Goal: Task Accomplishment & Management: Manage account settings

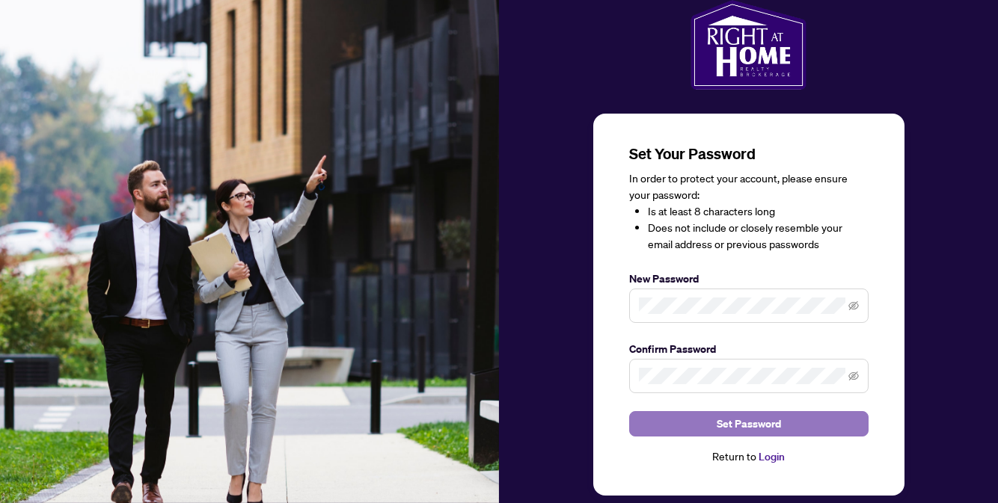
click at [726, 428] on span "Set Password" at bounding box center [749, 424] width 64 height 24
click at [764, 423] on span "Set Password" at bounding box center [749, 424] width 64 height 24
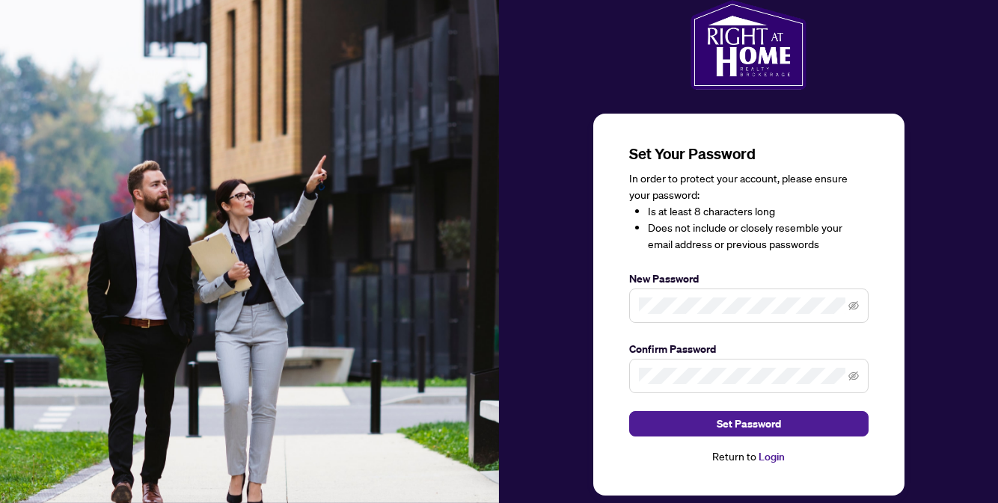
scroll to position [26, 0]
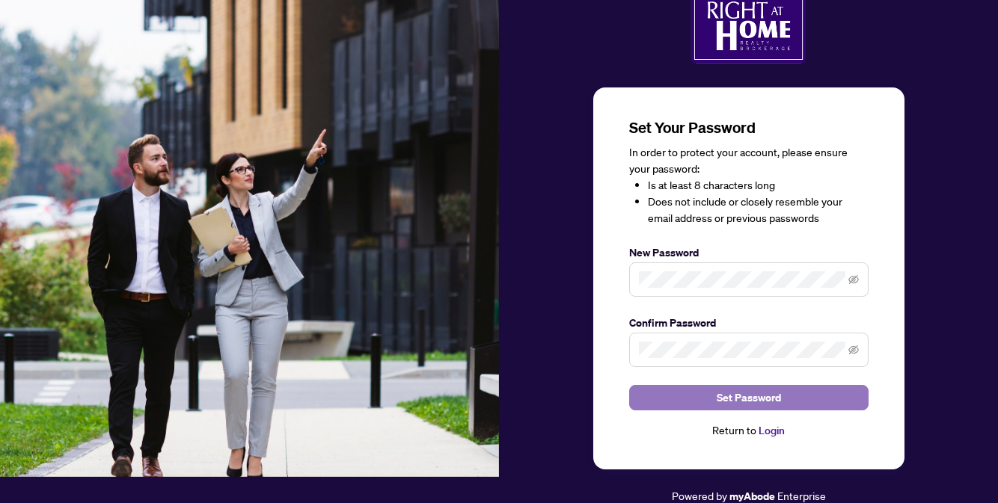
click at [797, 401] on button "Set Password" at bounding box center [748, 397] width 239 height 25
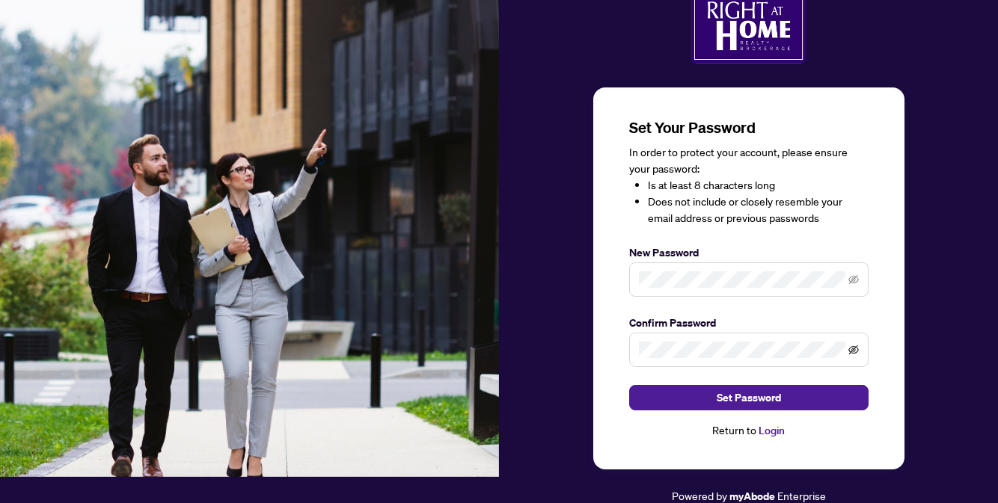
click at [853, 350] on icon "eye-invisible" at bounding box center [853, 350] width 10 height 10
click at [854, 278] on icon "eye-invisible" at bounding box center [853, 280] width 10 height 10
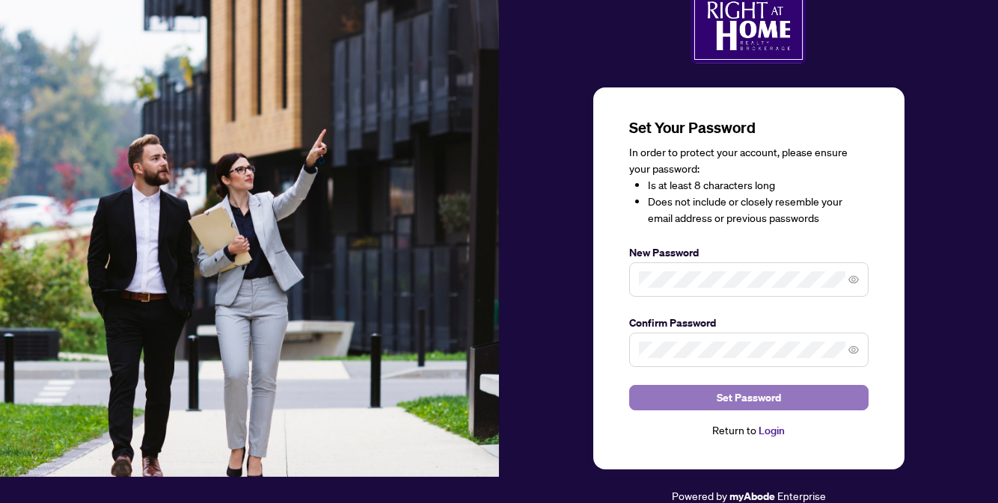
click at [763, 402] on span "Set Password" at bounding box center [749, 398] width 64 height 24
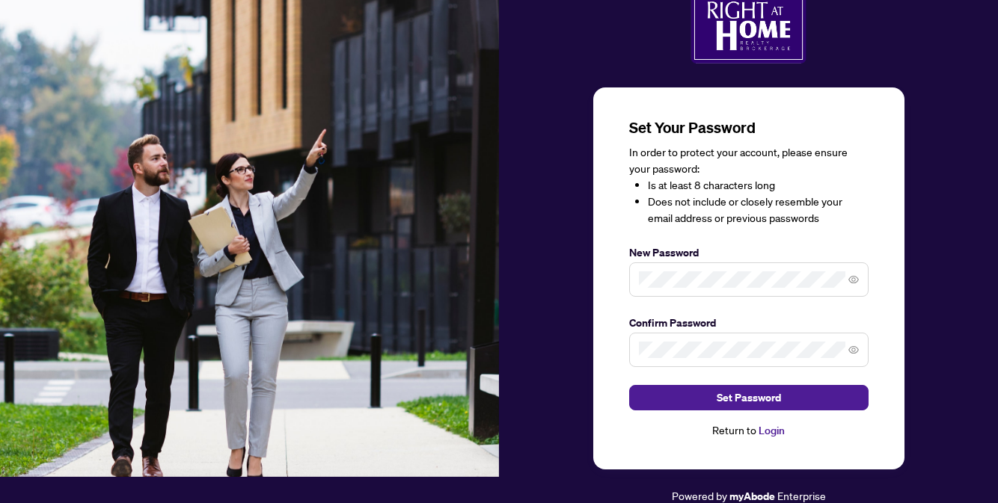
click at [770, 432] on link "Login" at bounding box center [771, 430] width 26 height 13
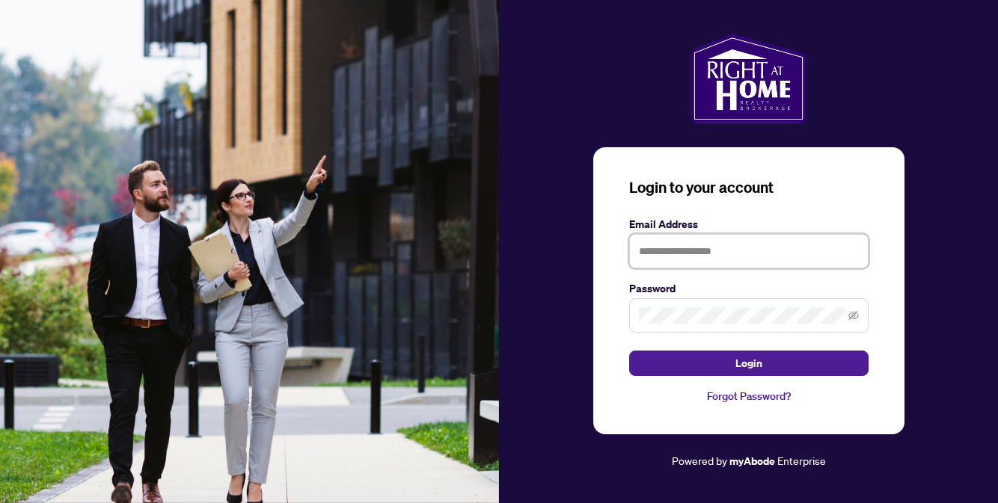
click at [720, 257] on input "text" at bounding box center [748, 251] width 239 height 34
type input "**********"
click at [629, 351] on button "Login" at bounding box center [748, 363] width 239 height 25
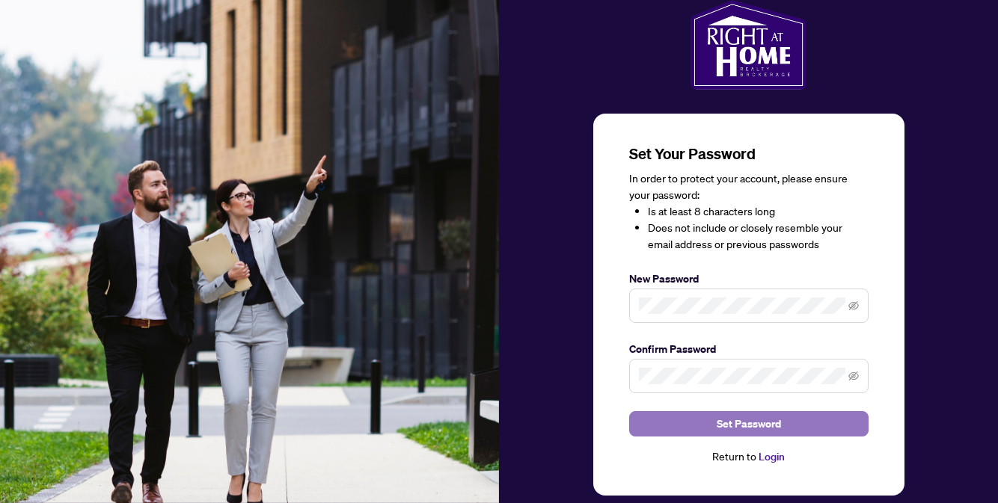
click at [778, 420] on span "Set Password" at bounding box center [749, 424] width 64 height 24
click at [794, 434] on button "Set Password" at bounding box center [748, 423] width 239 height 25
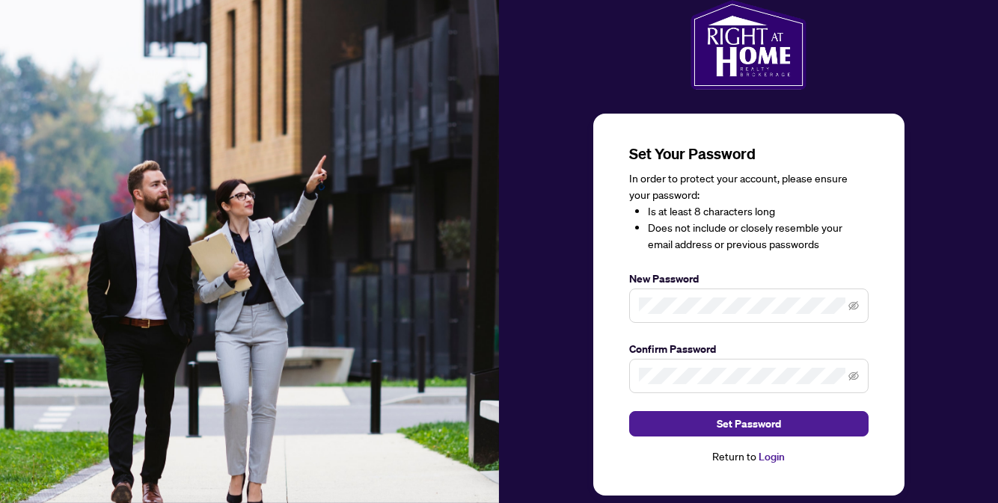
scroll to position [26, 0]
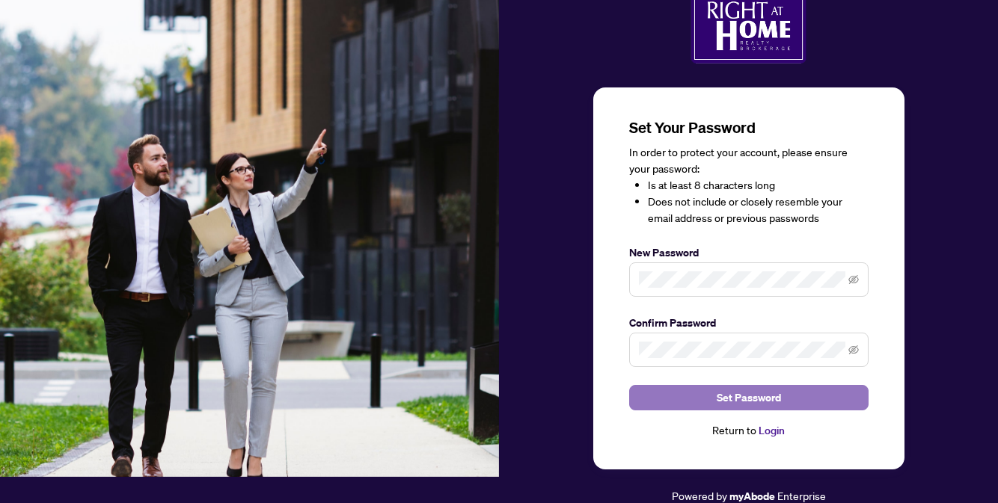
click at [746, 399] on span "Set Password" at bounding box center [749, 398] width 64 height 24
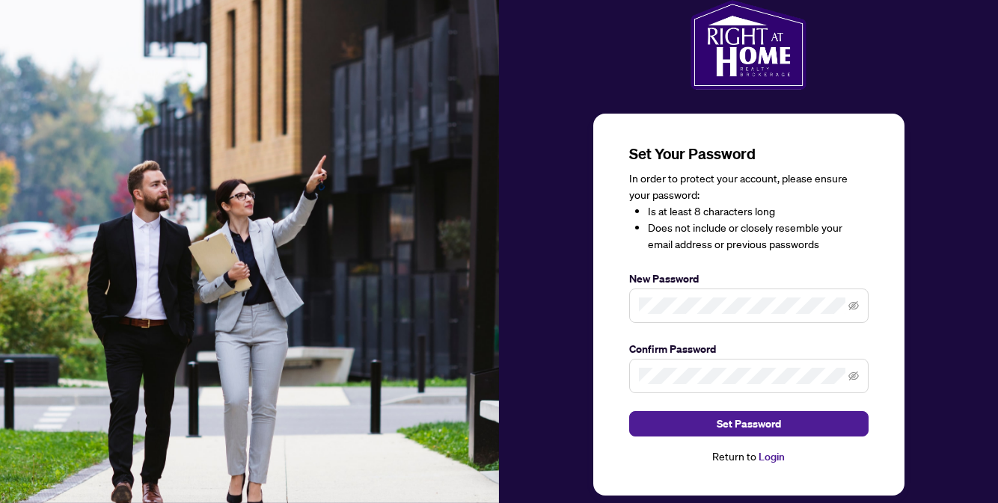
click at [681, 364] on span at bounding box center [748, 376] width 239 height 34
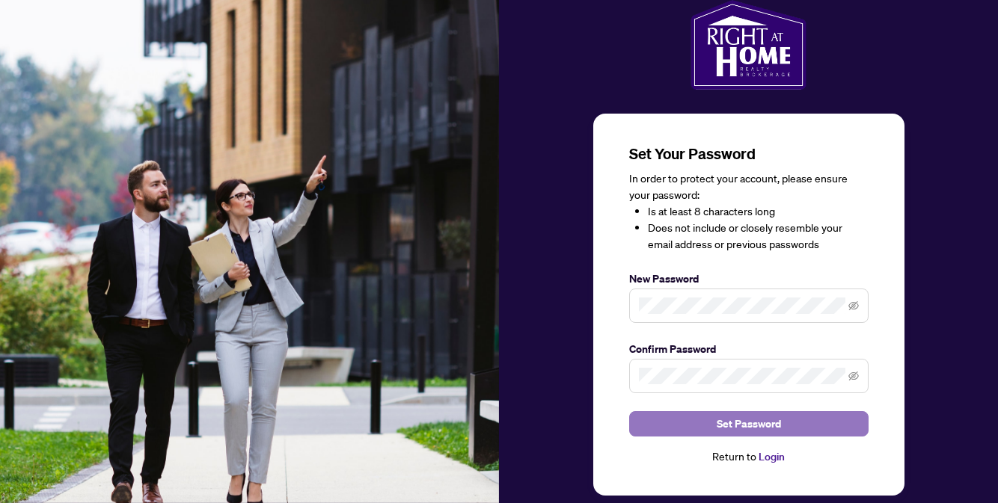
click at [750, 417] on span "Set Password" at bounding box center [749, 424] width 64 height 24
click at [753, 429] on span "Set Password" at bounding box center [749, 424] width 64 height 24
